Goal: Task Accomplishment & Management: Manage account settings

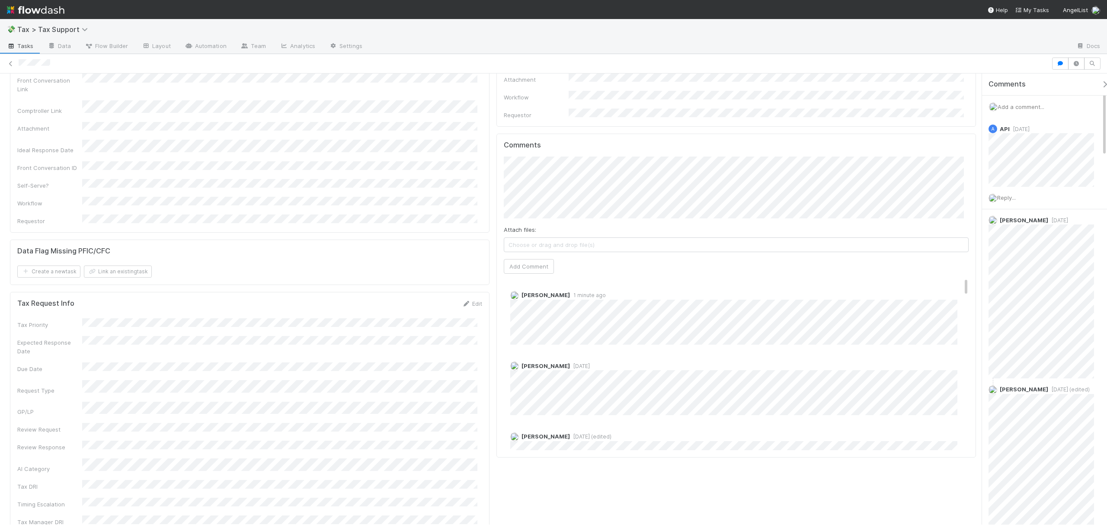
scroll to position [305, 0]
drag, startPoint x: 975, startPoint y: 129, endPoint x: 972, endPoint y: 202, distance: 73.6
drag, startPoint x: 958, startPoint y: 260, endPoint x: 961, endPoint y: 236, distance: 24.0
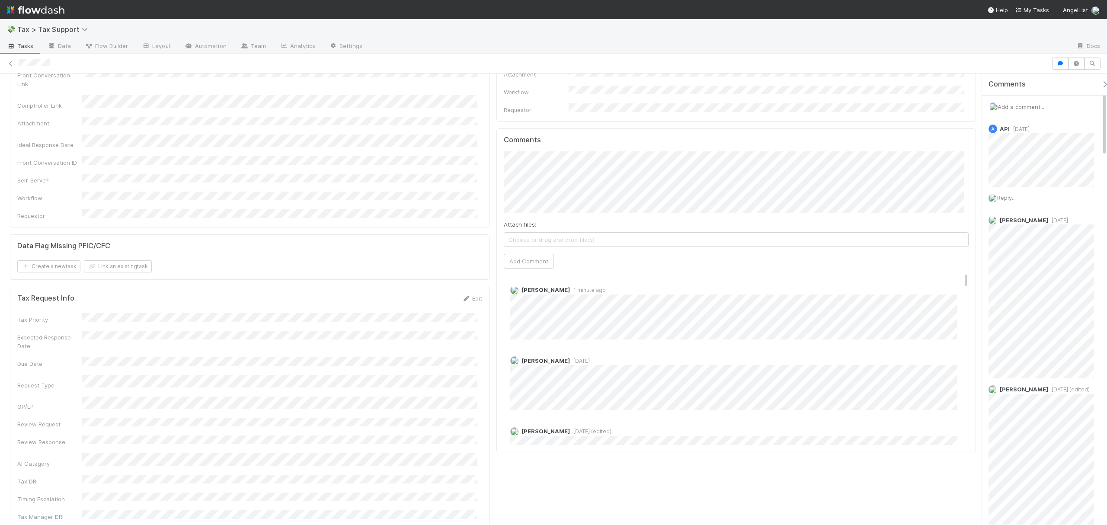
click at [957, 239] on div "Comments Attach files: Choose or drag and drop file(s) Add Comment Rick Segers …" at bounding box center [736, 290] width 465 height 309
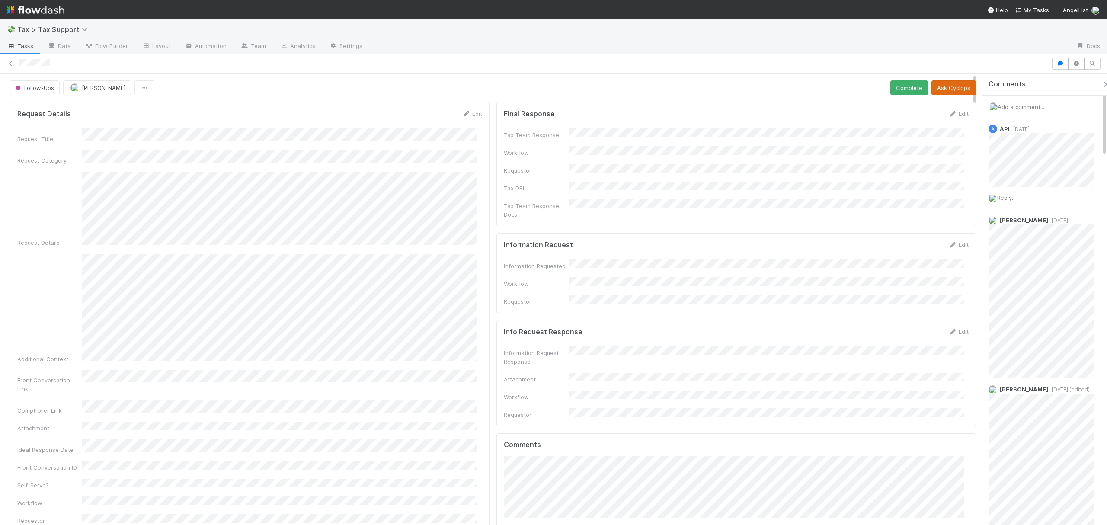
drag, startPoint x: 976, startPoint y: 235, endPoint x: 935, endPoint y: 83, distance: 157.2
click at [7, 62] on icon at bounding box center [10, 64] width 9 height 6
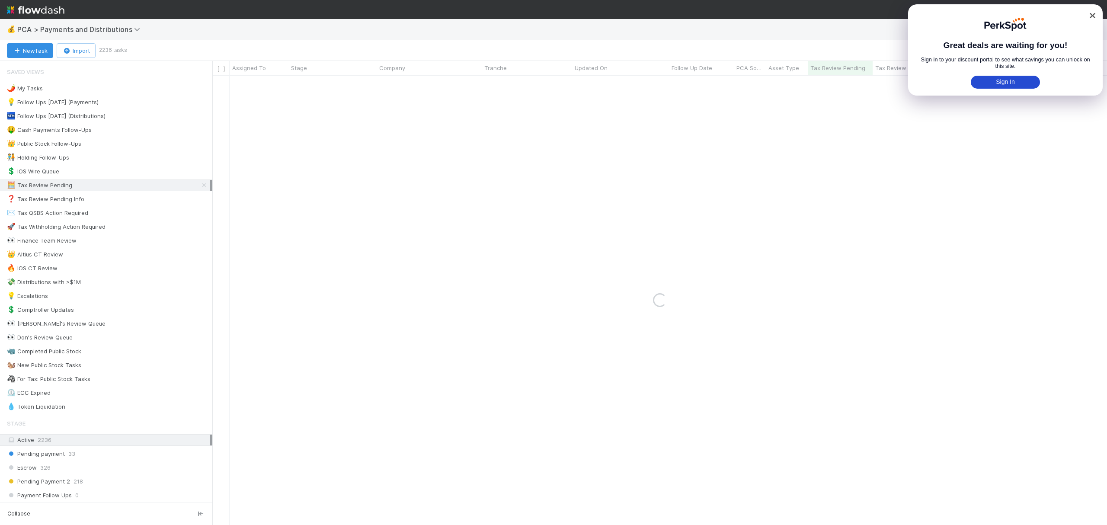
drag, startPoint x: 1093, startPoint y: 14, endPoint x: 1097, endPoint y: 25, distance: 11.4
click at [1093, 14] on icon at bounding box center [1092, 15] width 6 height 9
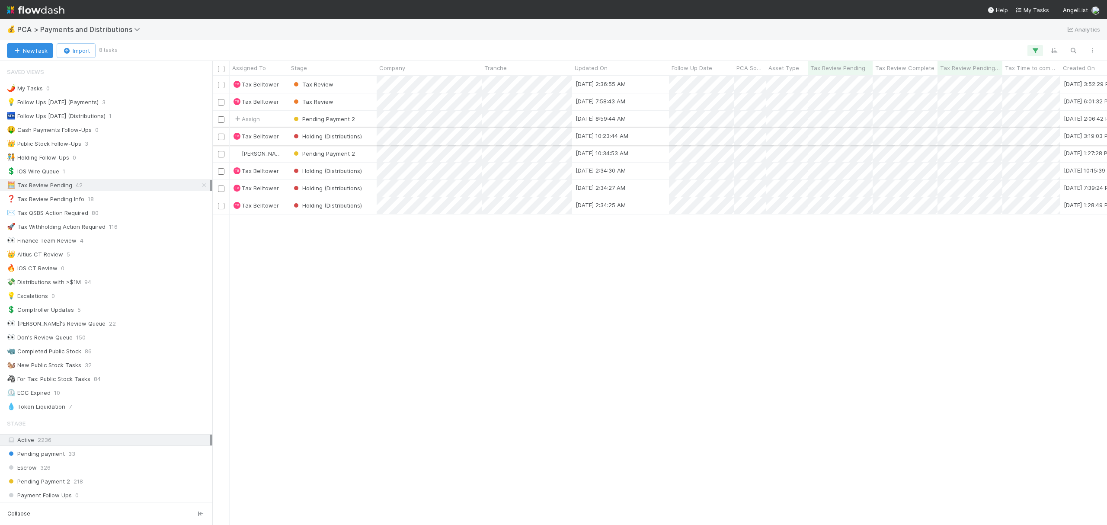
scroll to position [440, 886]
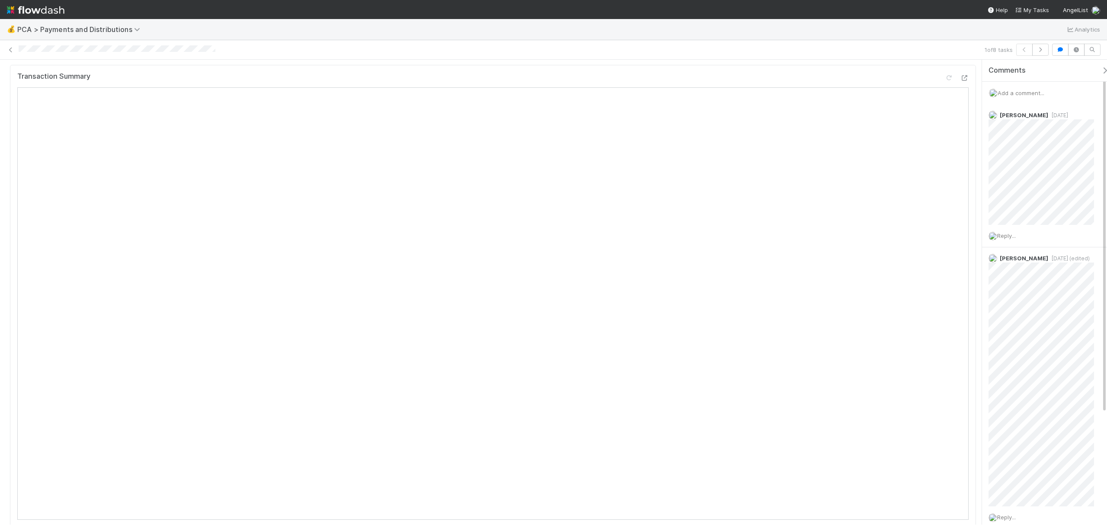
scroll to position [260, 0]
drag, startPoint x: 974, startPoint y: 75, endPoint x: 977, endPoint y: 96, distance: 21.0
click at [977, 96] on div "Tax Review TB Tax Belltower Move to Open Questions (Distributions) 8 Move to Ta…" at bounding box center [553, 292] width 1107 height 465
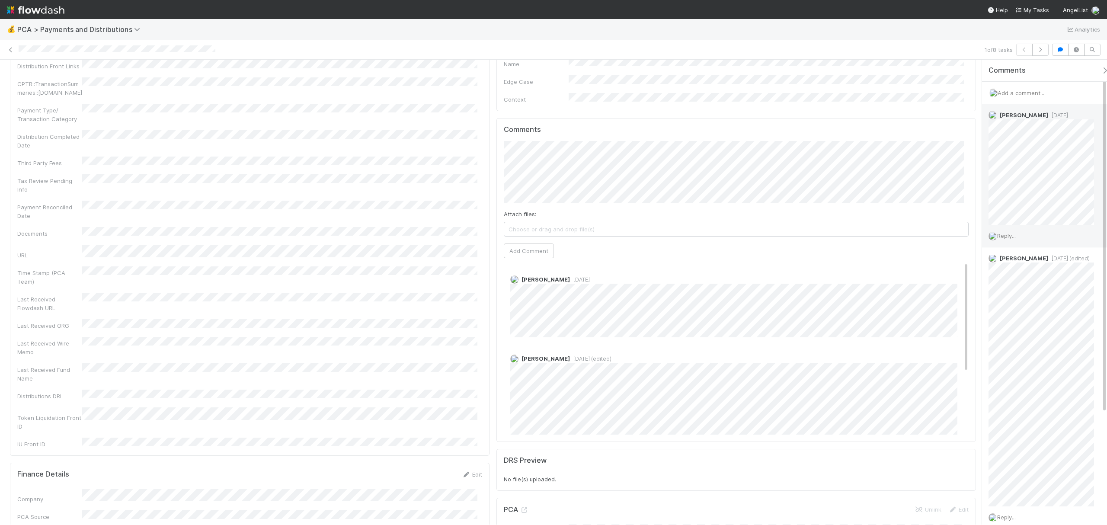
scroll to position [1381, 0]
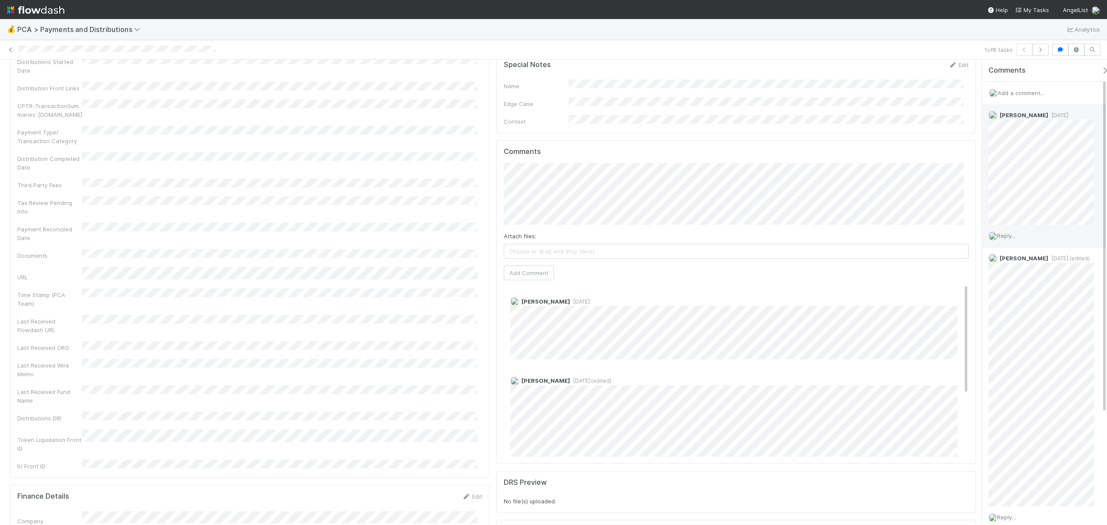
drag, startPoint x: 976, startPoint y: 93, endPoint x: 983, endPoint y: 180, distance: 86.8
click at [983, 180] on div "Tax Review TB Tax Belltower Move to Open Questions (Distributions) 8 Move to Ta…" at bounding box center [553, 292] width 1107 height 465
drag, startPoint x: 958, startPoint y: 271, endPoint x: 966, endPoint y: 253, distance: 19.8
click at [966, 253] on div "Comments Attach files: Choose or drag and drop file(s) Add Comment Allison Donl…" at bounding box center [737, 302] width 480 height 324
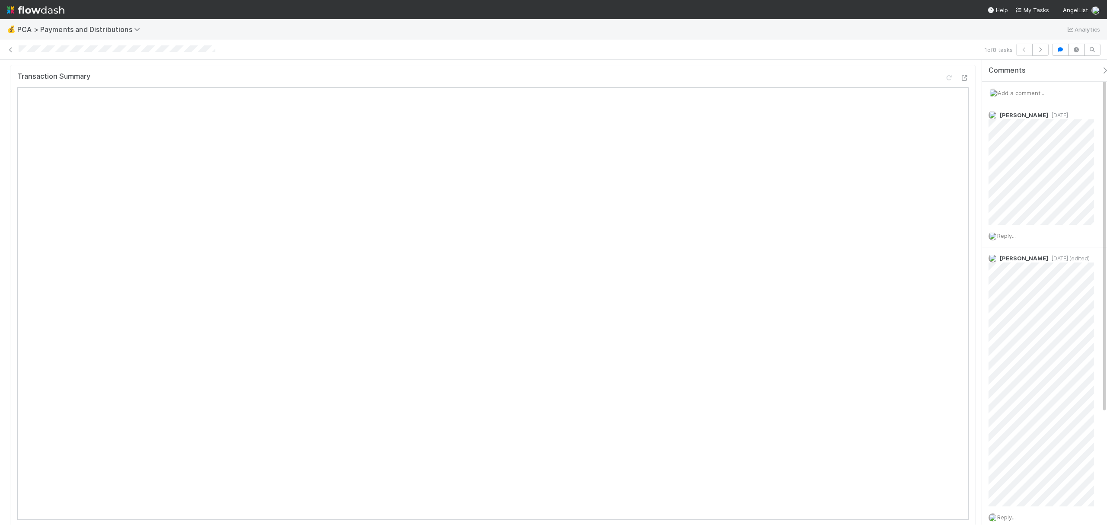
scroll to position [265, 0]
drag, startPoint x: 975, startPoint y: 200, endPoint x: 974, endPoint y: 111, distance: 89.1
click at [11, 49] on icon at bounding box center [10, 50] width 9 height 6
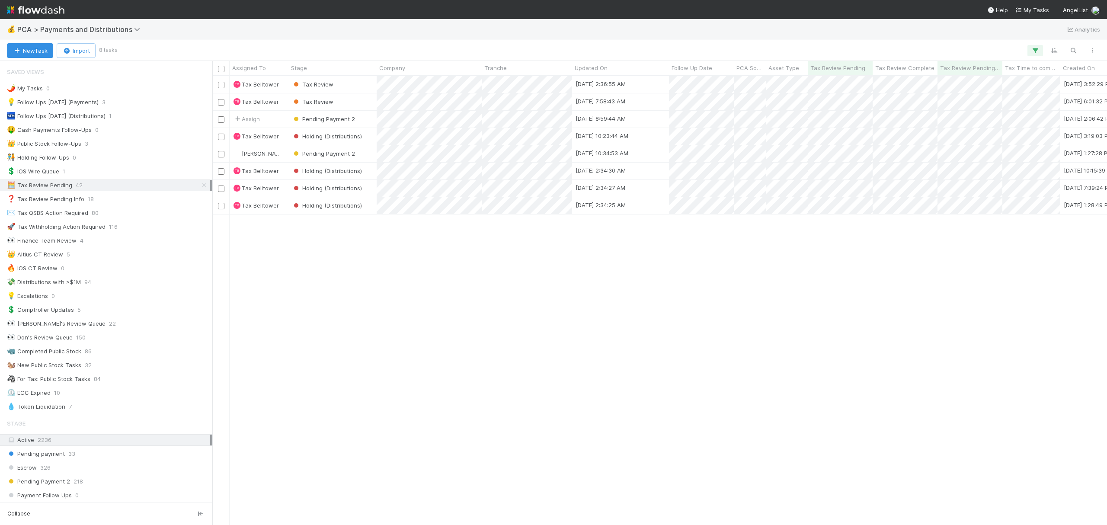
scroll to position [440, 886]
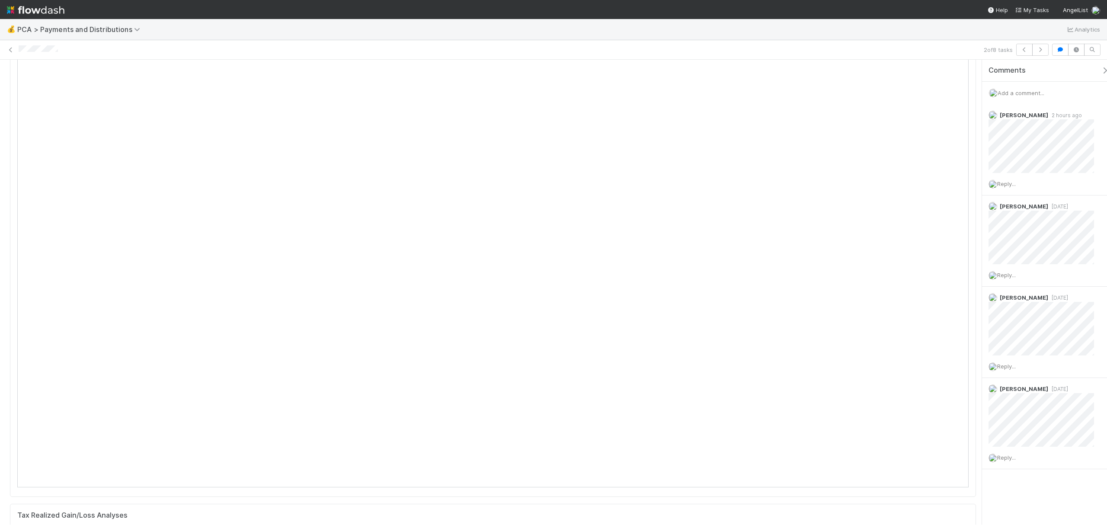
scroll to position [116, 0]
drag, startPoint x: 974, startPoint y: 85, endPoint x: 977, endPoint y: 94, distance: 10.1
click at [977, 94] on div "Tax Review TB Tax Belltower Move to Open Questions (Distributions) 8 Move to Ta…" at bounding box center [553, 292] width 1107 height 465
drag, startPoint x: 974, startPoint y: 88, endPoint x: 977, endPoint y: 217, distance: 128.5
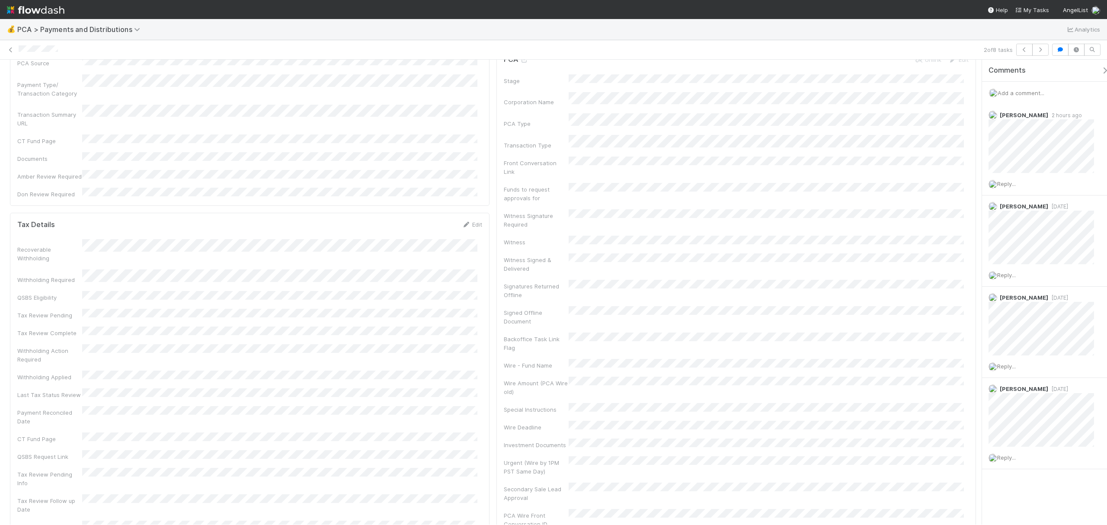
scroll to position [1227, 0]
drag, startPoint x: 975, startPoint y: 182, endPoint x: 976, endPoint y: 212, distance: 29.9
drag, startPoint x: 975, startPoint y: 172, endPoint x: 977, endPoint y: 220, distance: 47.6
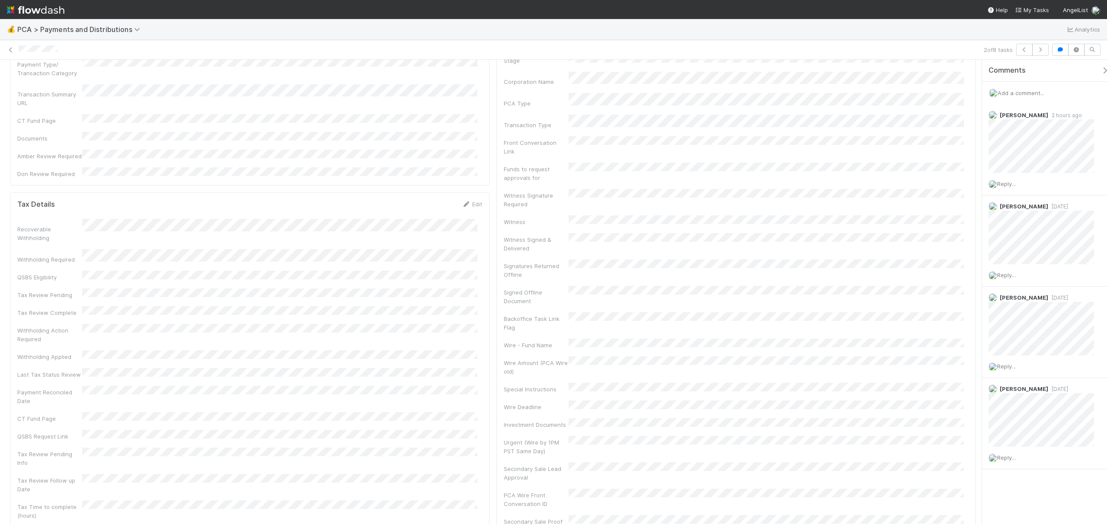
click at [977, 220] on div "Tax Review TB Tax Belltower Move to Open Questions (Distributions) 8 Move to Ta…" at bounding box center [553, 292] width 1107 height 465
click at [473, 201] on link "Edit" at bounding box center [472, 204] width 20 height 7
drag, startPoint x: 973, startPoint y: 227, endPoint x: 968, endPoint y: 187, distance: 40.6
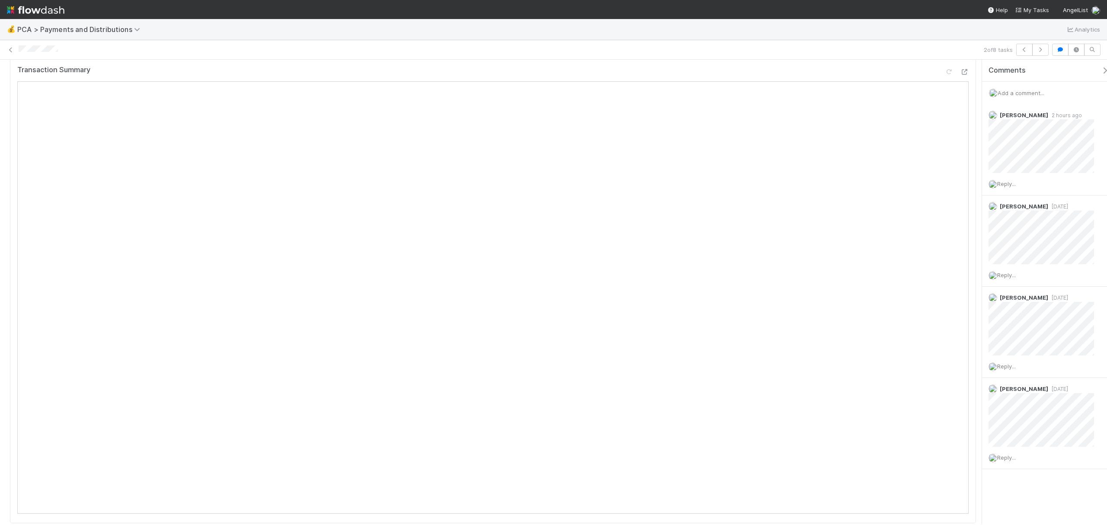
scroll to position [160, 0]
drag, startPoint x: 974, startPoint y: 213, endPoint x: 970, endPoint y: 86, distance: 126.8
drag, startPoint x: 976, startPoint y: 93, endPoint x: 973, endPoint y: 127, distance: 34.8
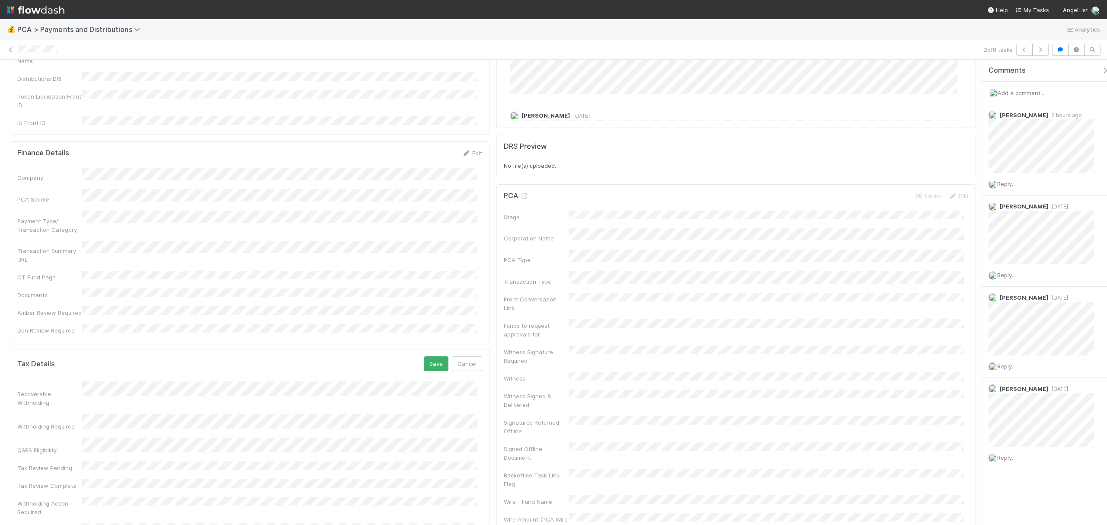
scroll to position [1561, 0]
drag, startPoint x: 975, startPoint y: 96, endPoint x: 976, endPoint y: 208, distance: 112.5
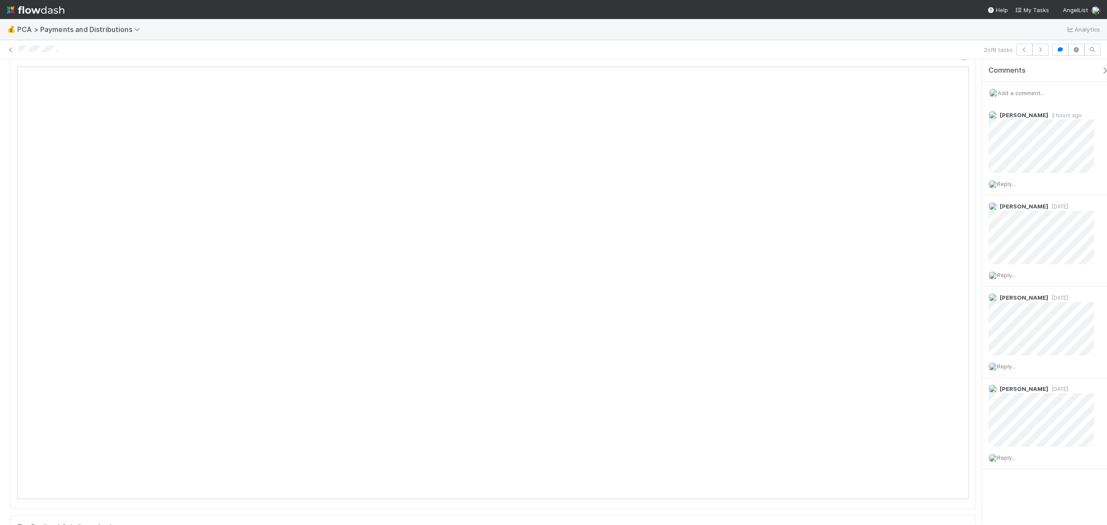
scroll to position [0, 0]
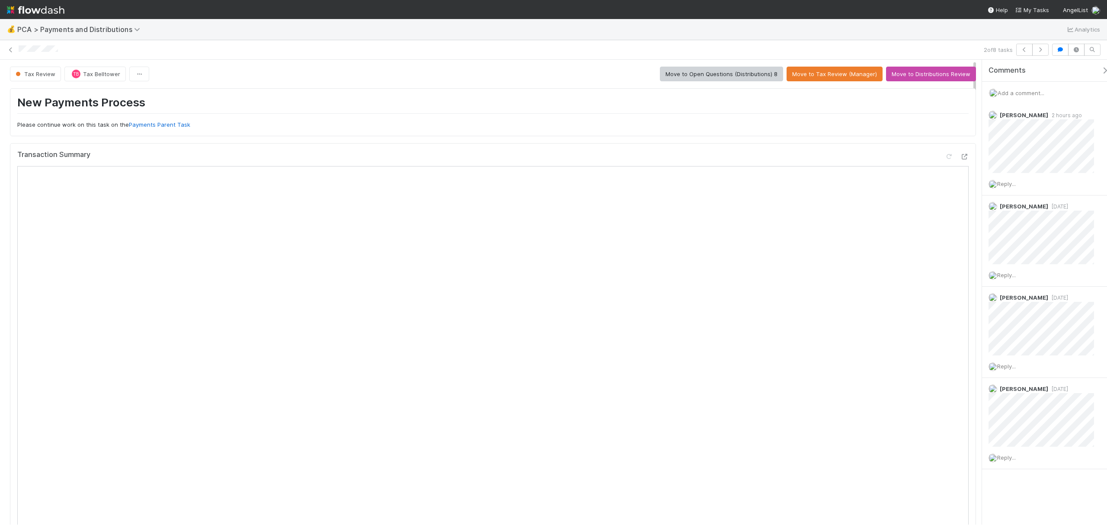
drag, startPoint x: 974, startPoint y: 170, endPoint x: 977, endPoint y: 42, distance: 128.5
click at [977, 42] on div "2 of 8 tasks Tax Review TB Tax Belltower Move to Open Questions (Distributions)…" at bounding box center [553, 282] width 1107 height 485
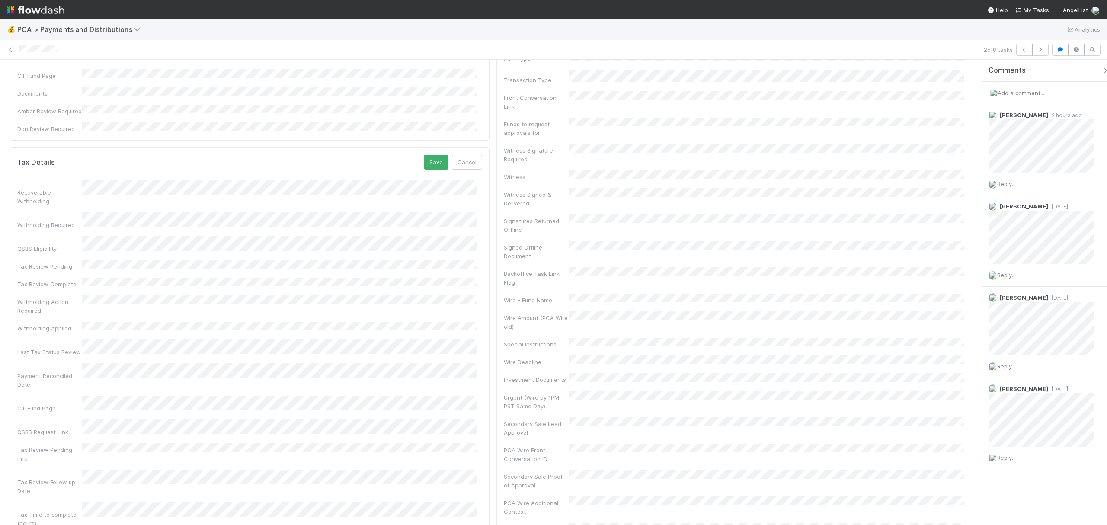
scroll to position [1656, 0]
drag, startPoint x: 974, startPoint y: 93, endPoint x: 977, endPoint y: 211, distance: 119.0
click at [977, 211] on div "Tax Review TB Tax Belltower Move to Open Questions (Distributions) 8 Move to Ta…" at bounding box center [553, 292] width 1107 height 465
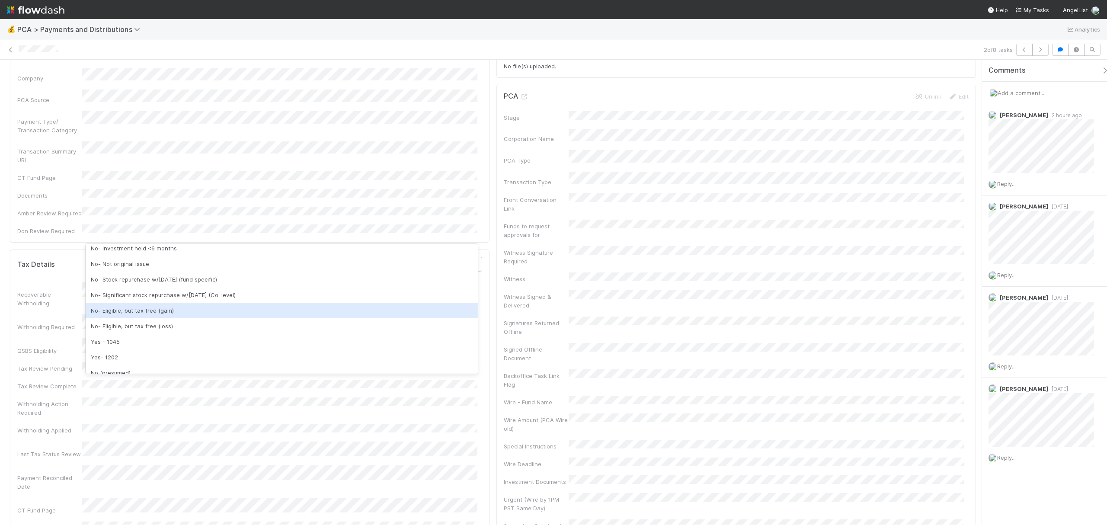
click at [199, 312] on div "No- Eligible, but tax free (gain)" at bounding box center [282, 311] width 392 height 16
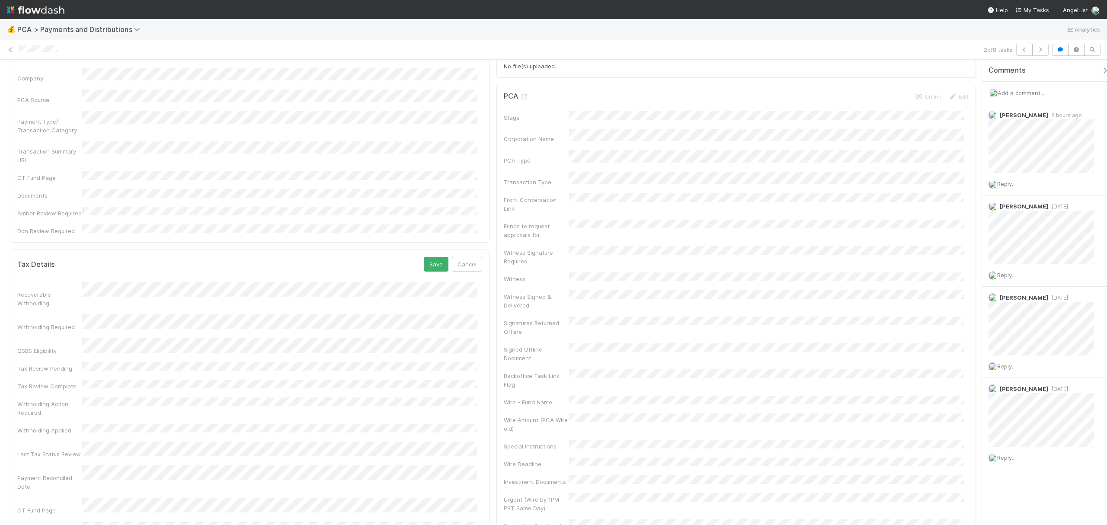
click at [430, 257] on button "Save" at bounding box center [436, 264] width 25 height 15
click at [10, 49] on icon at bounding box center [10, 50] width 9 height 6
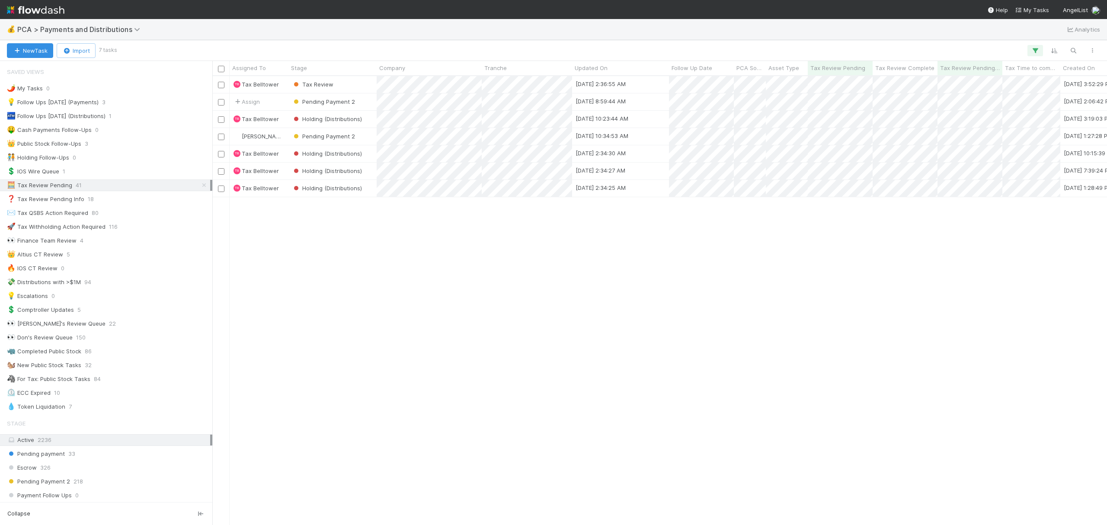
scroll to position [440, 886]
click at [509, 407] on div "TB Tax Belltower Tax Review 9/1/25, 2:36:55 AM 8/25/25, 3:52:29 PM 1 0 0 0 0 0 …" at bounding box center [659, 300] width 895 height 448
click at [596, 291] on div "TB Tax Belltower Tax Review 9/1/25, 2:36:55 AM 8/25/25, 3:52:29 PM 1 0 0 0 0 0 …" at bounding box center [659, 300] width 895 height 448
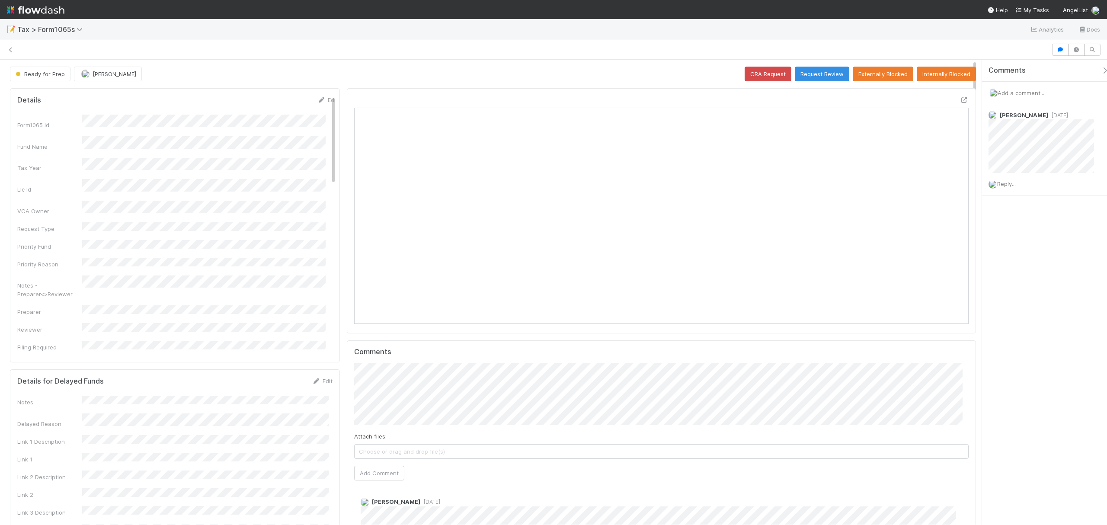
scroll to position [167, 599]
click at [11, 47] on icon at bounding box center [10, 50] width 9 height 6
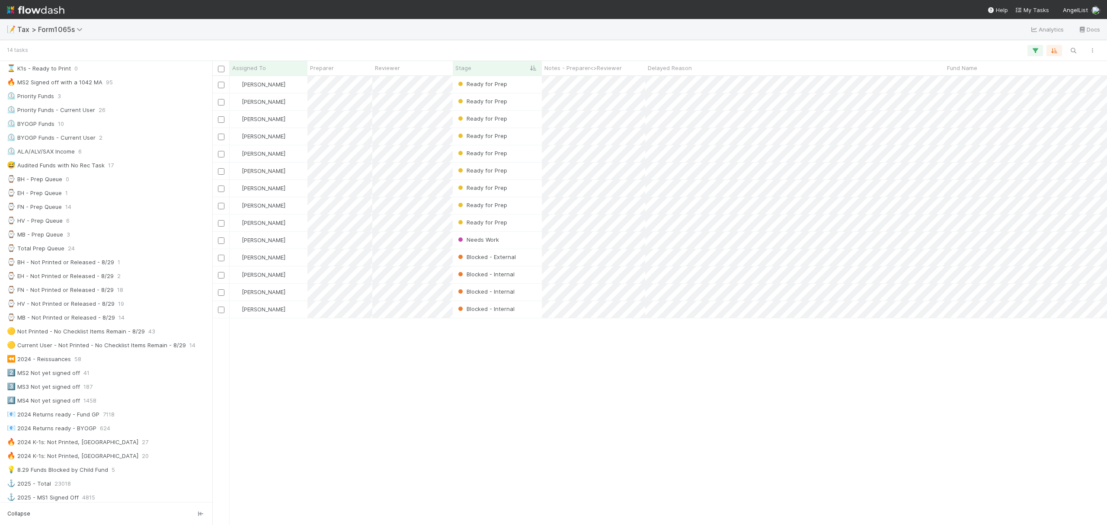
scroll to position [141, 0]
click at [138, 299] on div "⌚ HV - Not Printed or Released - 8/29 19" at bounding box center [108, 293] width 203 height 11
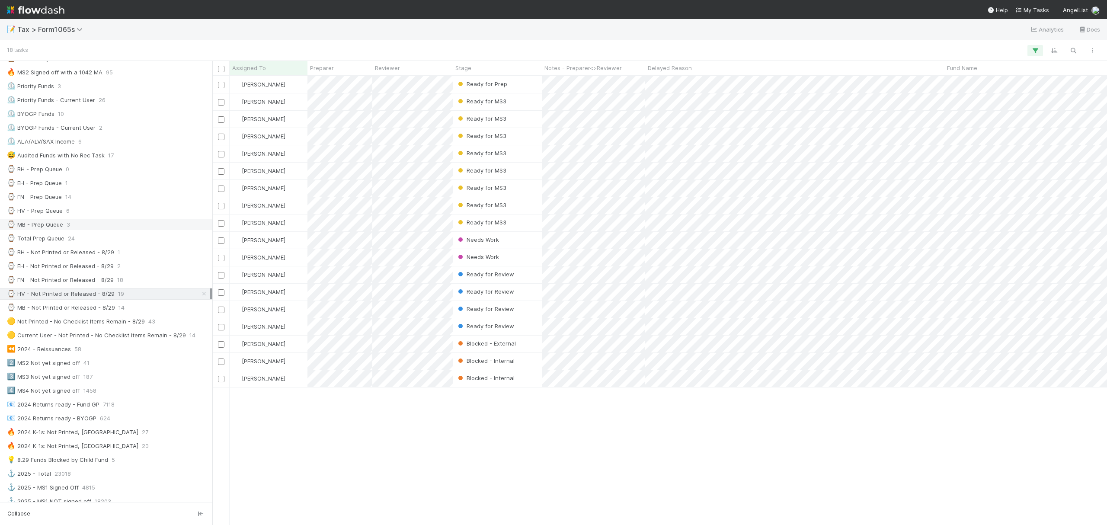
scroll to position [440, 886]
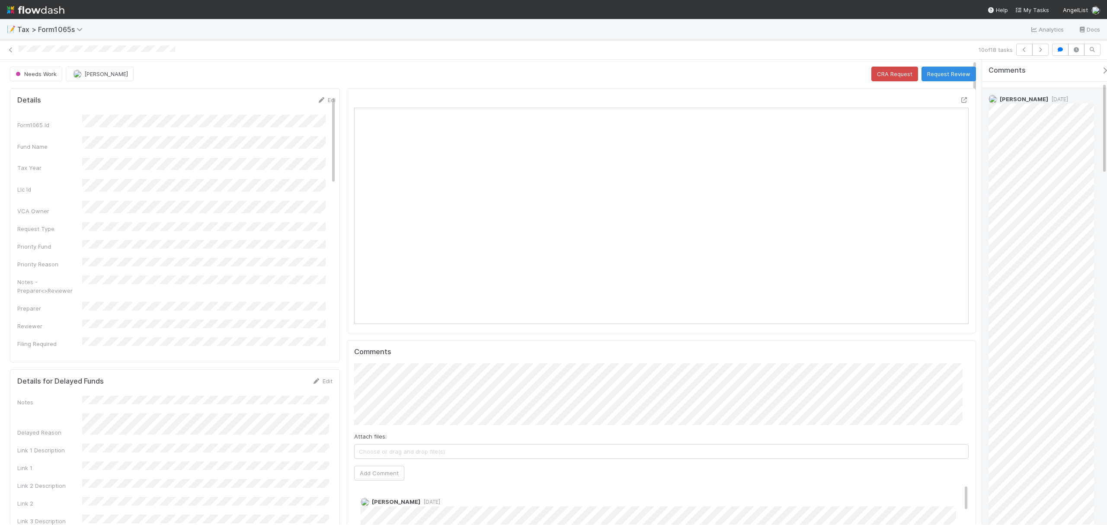
scroll to position [126, 0]
drag, startPoint x: 1104, startPoint y: 119, endPoint x: 1102, endPoint y: 144, distance: 25.2
click at [1056, 88] on span "1 day ago" at bounding box center [1058, 89] width 20 height 6
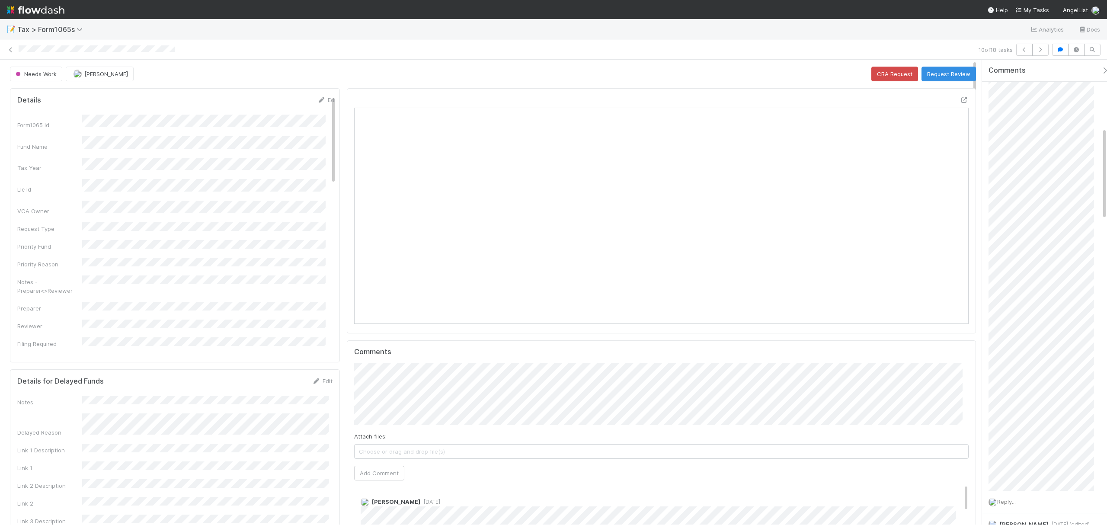
drag, startPoint x: 1105, startPoint y: 113, endPoint x: 1112, endPoint y: 156, distance: 43.2
click at [1107, 156] on html "📝 Tax > Form1065s Analytics Docs 10 of 18 tasks Needs Work Helen Vo CRA Request…" at bounding box center [553, 262] width 1107 height 525
drag, startPoint x: 1106, startPoint y: 202, endPoint x: 1105, endPoint y: 148, distance: 53.6
click at [1105, 148] on div "Amy Gregorius 1 day ago Reply..." at bounding box center [1049, 188] width 134 height 652
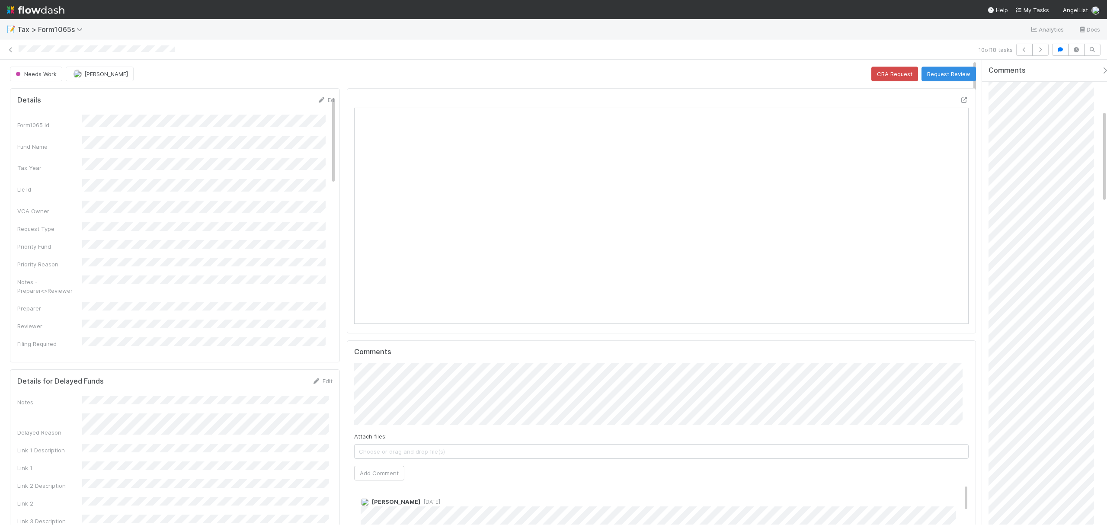
drag, startPoint x: 1105, startPoint y: 183, endPoint x: 1106, endPoint y: 165, distance: 17.8
click at [1106, 165] on div "Comments Add a comment... Helen Vo 1 day ago Reply... Amy Gregorius 1 day ago R…" at bounding box center [1049, 292] width 134 height 465
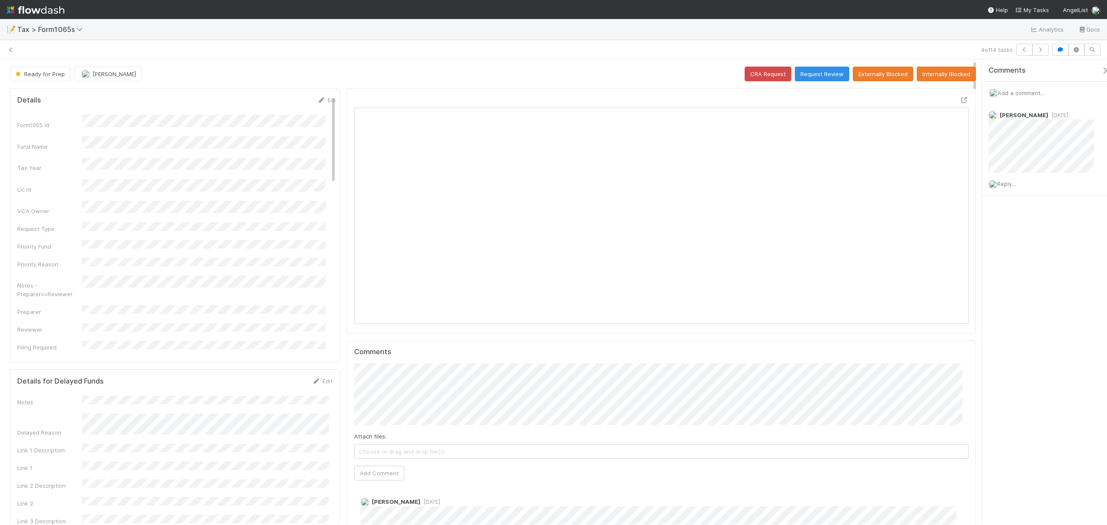
scroll to position [167, 599]
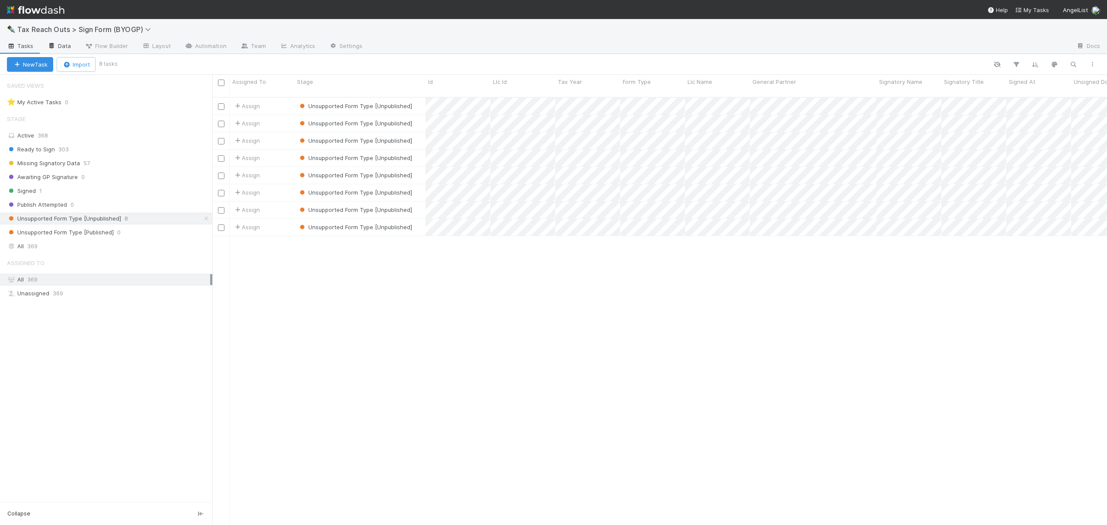
scroll to position [426, 886]
